Goal: Task Accomplishment & Management: Manage account settings

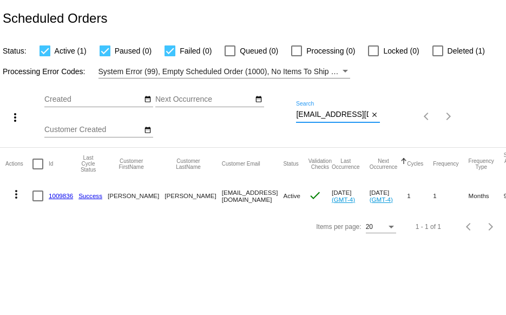
scroll to position [0, 11]
drag, startPoint x: 296, startPoint y: 114, endPoint x: 395, endPoint y: 114, distance: 99.5
click at [394, 114] on div "more_vert Aug Jan Feb Mar [DATE]" at bounding box center [253, 112] width 506 height 69
paste input "tbroza"
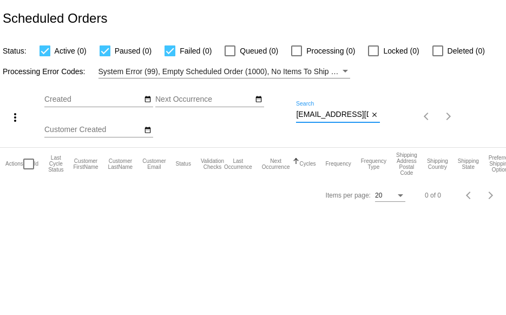
drag, startPoint x: 296, startPoint y: 114, endPoint x: 394, endPoint y: 122, distance: 98.2
click at [394, 122] on div "more_vert Aug Jan Feb Mar [DATE]" at bounding box center [253, 112] width 506 height 69
paste input "[EMAIL_ADDRESS]"
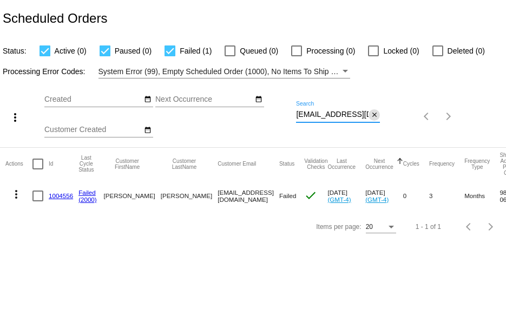
drag, startPoint x: 296, startPoint y: 113, endPoint x: 374, endPoint y: 115, distance: 77.9
click at [371, 114] on div "[EMAIL_ADDRESS][DOMAIN_NAME] Search close" at bounding box center [338, 111] width 84 height 21
paste input "[EMAIL_ADDRESS]"
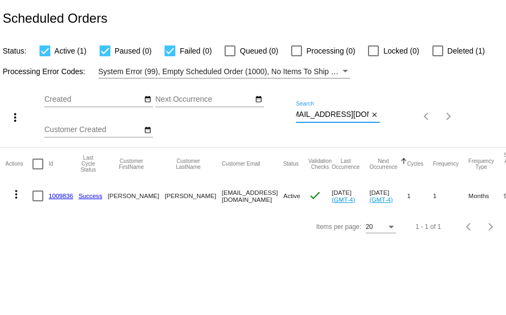
type input "[EMAIL_ADDRESS][DOMAIN_NAME]"
click at [60, 195] on link "1009836" at bounding box center [61, 195] width 24 height 7
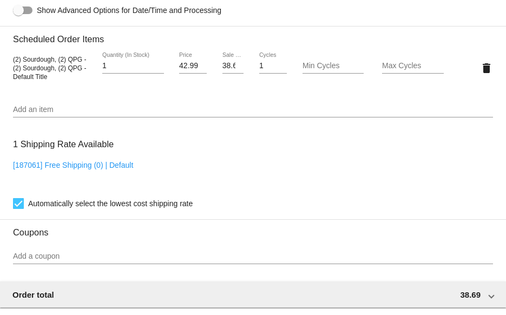
scroll to position [757, 0]
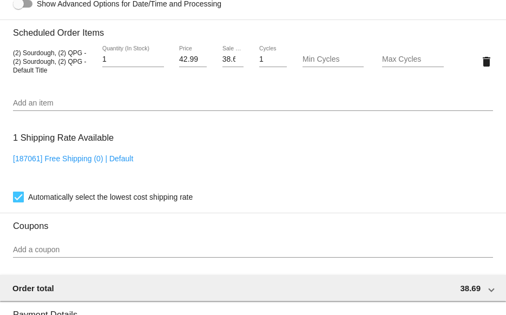
click at [34, 106] on input "Add an item" at bounding box center [253, 103] width 480 height 9
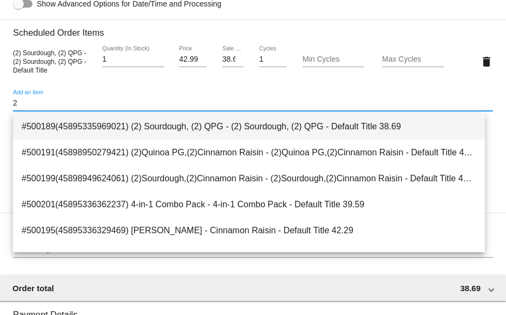
type input "2"
click at [188, 127] on span "#500189(45895335969021) (2) Sourdough, (2) QPG - (2) Sourdough, (2) QPG - Defau…" at bounding box center [249, 127] width 454 height 26
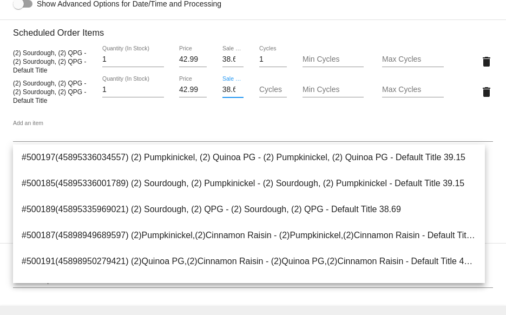
scroll to position [0, 6]
drag, startPoint x: 218, startPoint y: 92, endPoint x: 264, endPoint y: 92, distance: 46.0
click at [258, 92] on div "(2) Sourdough, (2) QPG - (2) Sourdough, (2) QPG - Default Title 1 Quantity (In …" at bounding box center [253, 91] width 480 height 31
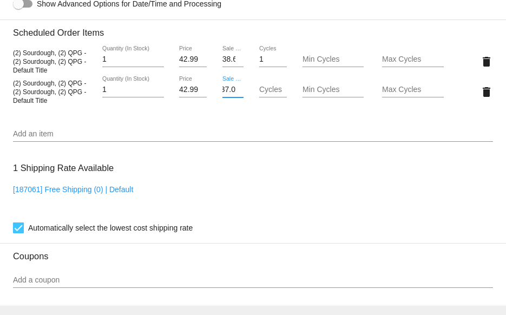
scroll to position [0, 6]
type input "37.04"
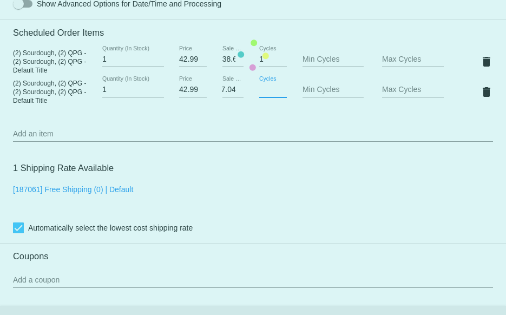
scroll to position [0, 0]
click at [478, 66] on mat-card "Customer 6175801: [PERSON_NAME] [EMAIL_ADDRESS][DOMAIN_NAME] Customer Shipping …" at bounding box center [253, 55] width 506 height 1120
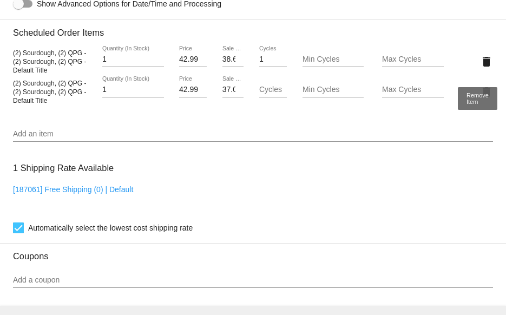
click at [480, 66] on mat-icon "delete" at bounding box center [486, 61] width 13 height 13
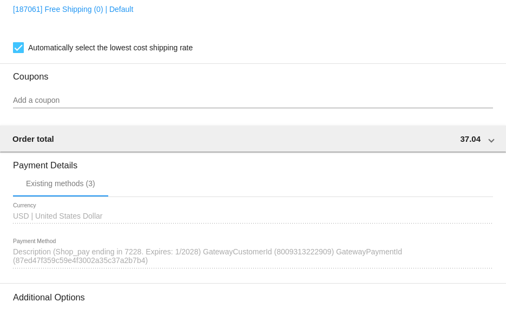
scroll to position [1030, 0]
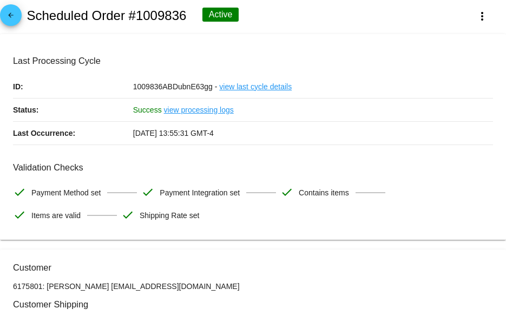
scroll to position [0, 0]
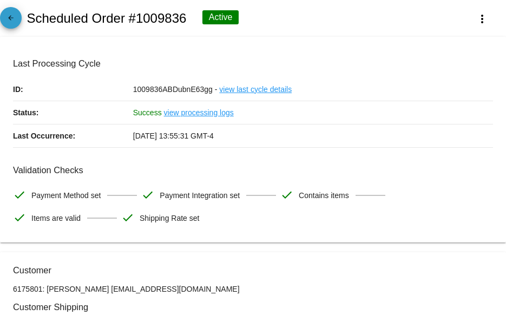
click at [12, 15] on mat-icon "arrow_back" at bounding box center [10, 20] width 13 height 13
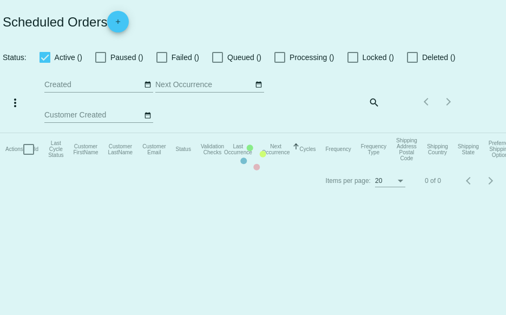
checkbox input "true"
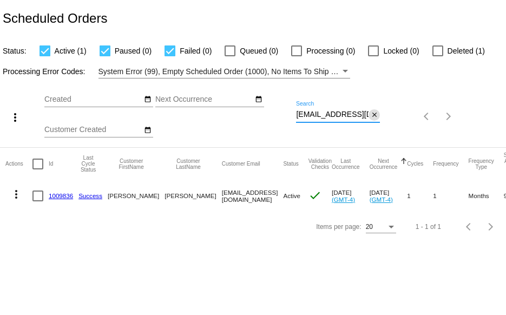
scroll to position [0, 11]
drag, startPoint x: 296, startPoint y: 114, endPoint x: 421, endPoint y: 130, distance: 126.5
click at [396, 114] on div "more_vert Aug Jan Feb Mar [DATE]" at bounding box center [253, 112] width 506 height 69
paste input "[EMAIL_ADDRESS]"
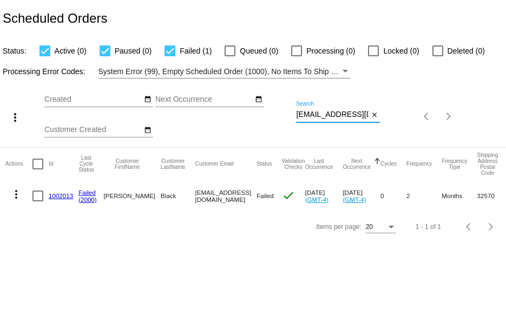
scroll to position [0, 17]
drag, startPoint x: 296, startPoint y: 115, endPoint x: 398, endPoint y: 118, distance: 101.7
click at [398, 118] on div "more_vert Aug Jan Feb Mar [DATE]" at bounding box center [253, 112] width 506 height 69
paste input "[EMAIL_ADDRESS]"
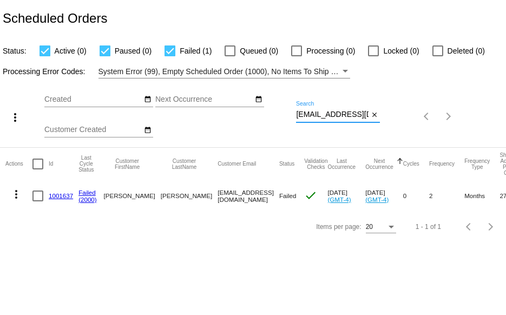
drag, startPoint x: 296, startPoint y: 112, endPoint x: 401, endPoint y: 116, distance: 105.0
click at [401, 116] on div "more_vert Aug Jan Feb Mar [DATE]" at bounding box center [253, 112] width 506 height 69
paste input "[EMAIL_ADDRESS]"
drag, startPoint x: 296, startPoint y: 114, endPoint x: 366, endPoint y: 115, distance: 69.8
click at [366, 115] on input "[EMAIL_ADDRESS][DOMAIN_NAME]" at bounding box center [332, 114] width 72 height 9
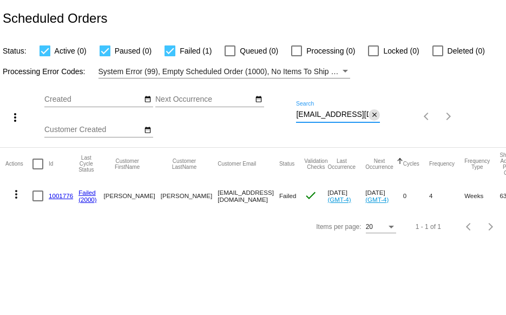
paste input "[EMAIL_ADDRESS]"
drag, startPoint x: 296, startPoint y: 114, endPoint x: 437, endPoint y: 124, distance: 141.5
click at [437, 124] on div "more_vert Aug Jan Feb Mar [DATE]" at bounding box center [253, 112] width 506 height 69
paste input "[EMAIL_ADDRESS]"
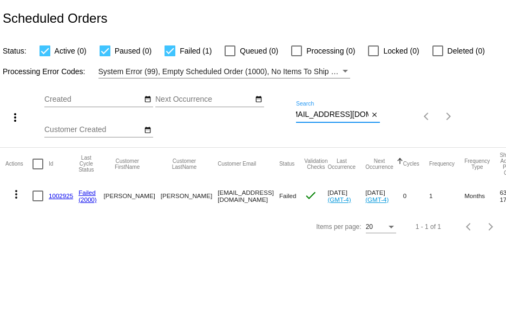
scroll to position [0, 0]
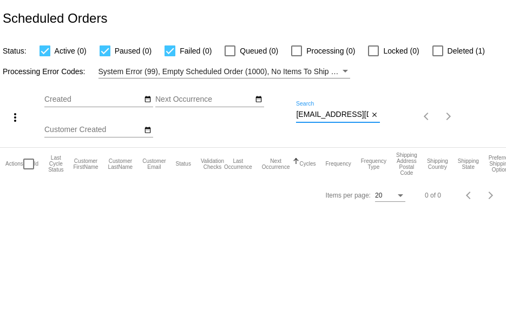
type input "[EMAIL_ADDRESS][DOMAIN_NAME]"
click at [434, 49] on div at bounding box center [437, 50] width 11 height 11
click at [437, 56] on input "Deleted (1)" at bounding box center [437, 56] width 1 height 1
checkbox input "true"
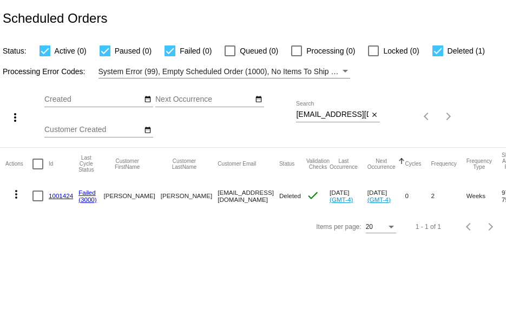
click at [294, 114] on div "Aug Jan Feb Mar Apr Su Mo" at bounding box center [169, 116] width 251 height 61
click at [423, 121] on div "more_vert Aug Jan Feb Mar [DATE]" at bounding box center [253, 112] width 506 height 69
paste input "[EMAIL_ADDRESS]"
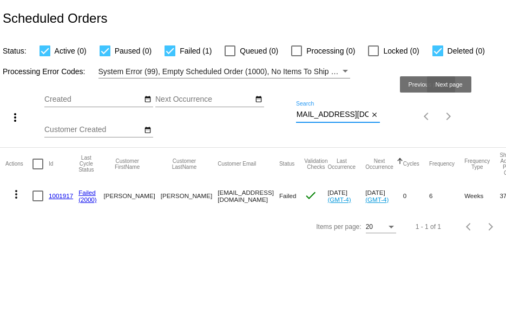
click at [439, 120] on div "more_vert Aug Jan Feb Mar [DATE]" at bounding box center [253, 112] width 506 height 69
paste input "kaiw32@hot"
click at [428, 116] on div "more_vert Aug Jan Feb Mar [DATE]" at bounding box center [253, 112] width 506 height 69
paste input "dkubiak1235@g"
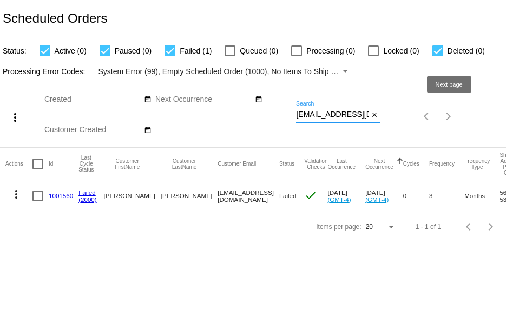
scroll to position [0, 12]
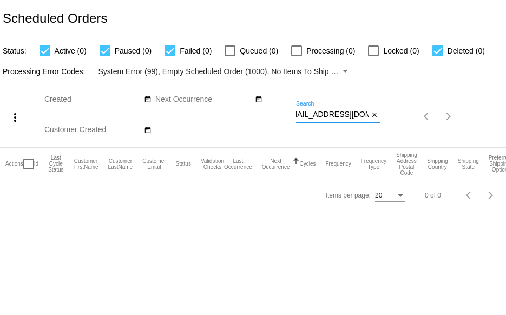
type input "[EMAIL_ADDRESS][DOMAIN_NAME]"
